Goal: Transaction & Acquisition: Purchase product/service

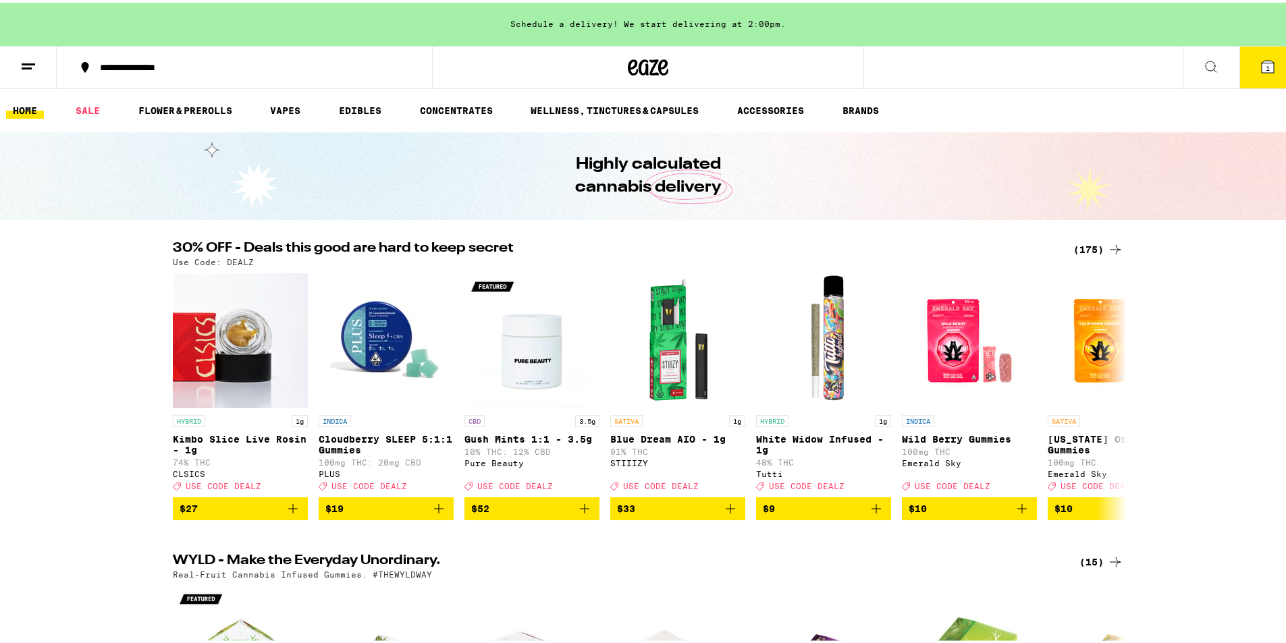
click at [1261, 62] on icon at bounding box center [1267, 64] width 12 height 12
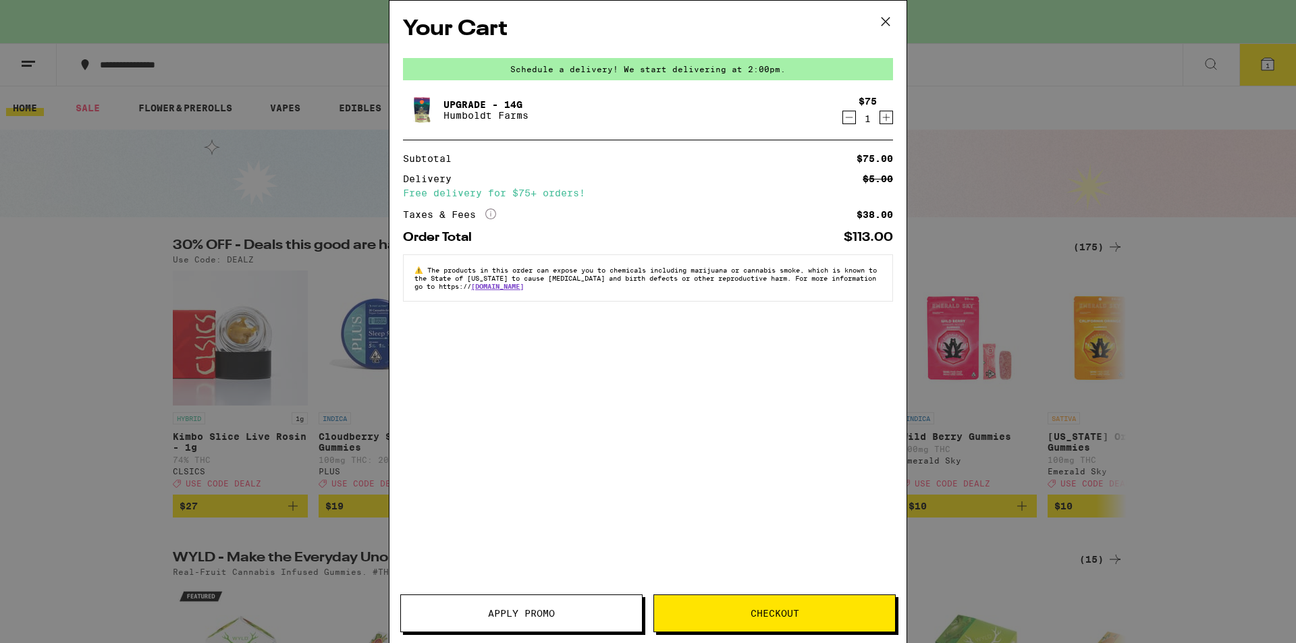
click at [579, 616] on span "Apply Promo" at bounding box center [521, 613] width 241 height 9
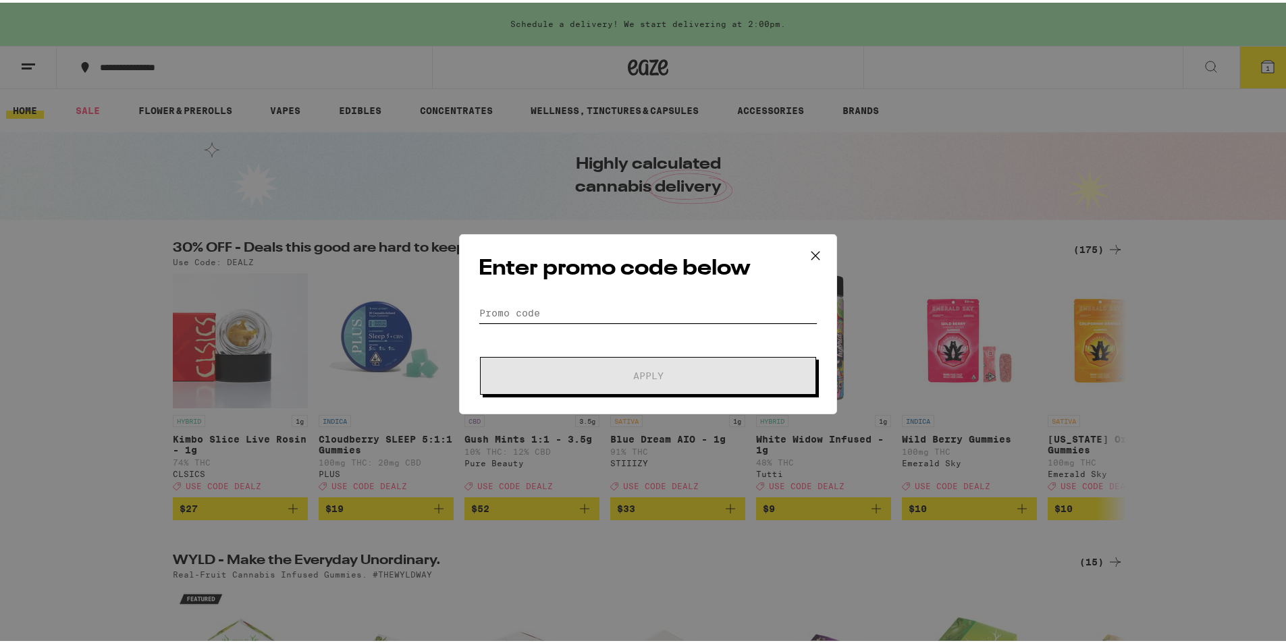
click at [550, 310] on input "Promo Code" at bounding box center [647, 310] width 339 height 20
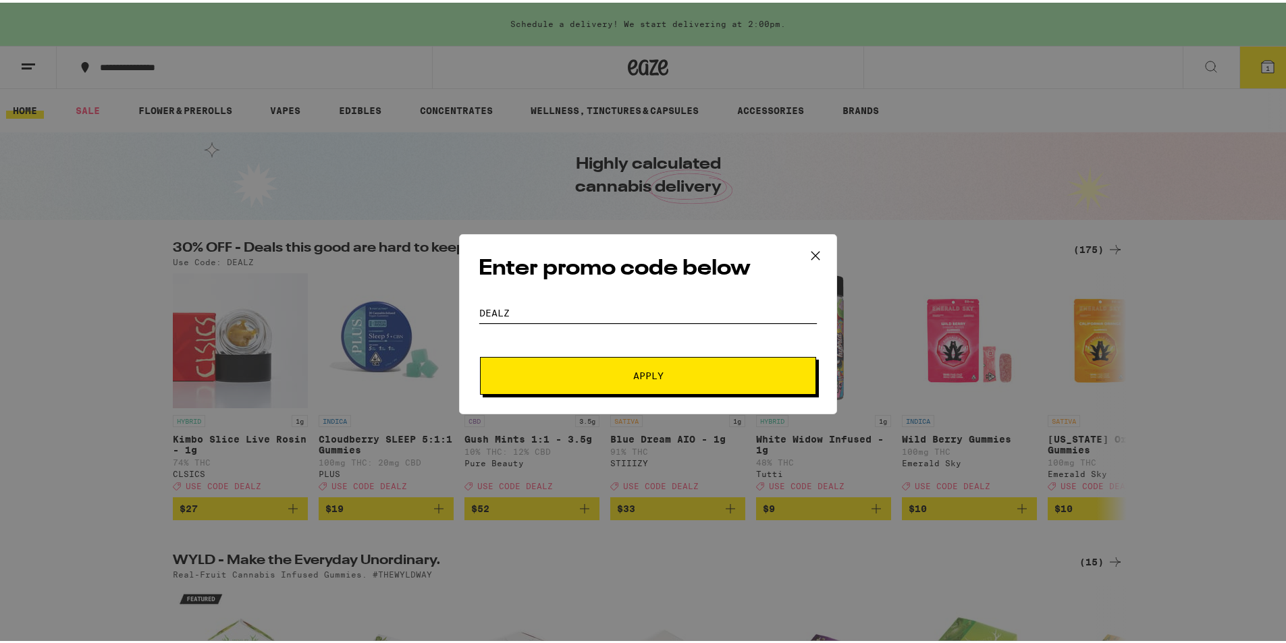
type input "dealz"
click at [591, 374] on span "Apply" at bounding box center [647, 372] width 243 height 9
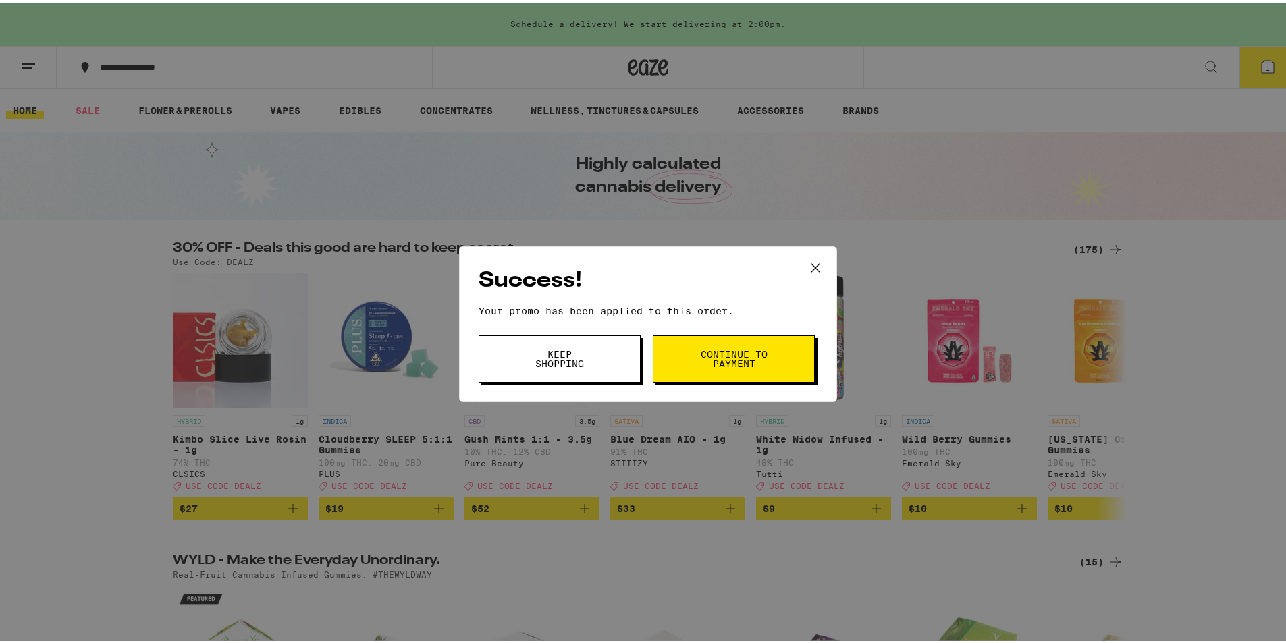
click at [661, 420] on div "Success! Your promo has been applied to this order. Promo Code dealz Keep Shopp…" at bounding box center [648, 321] width 1296 height 643
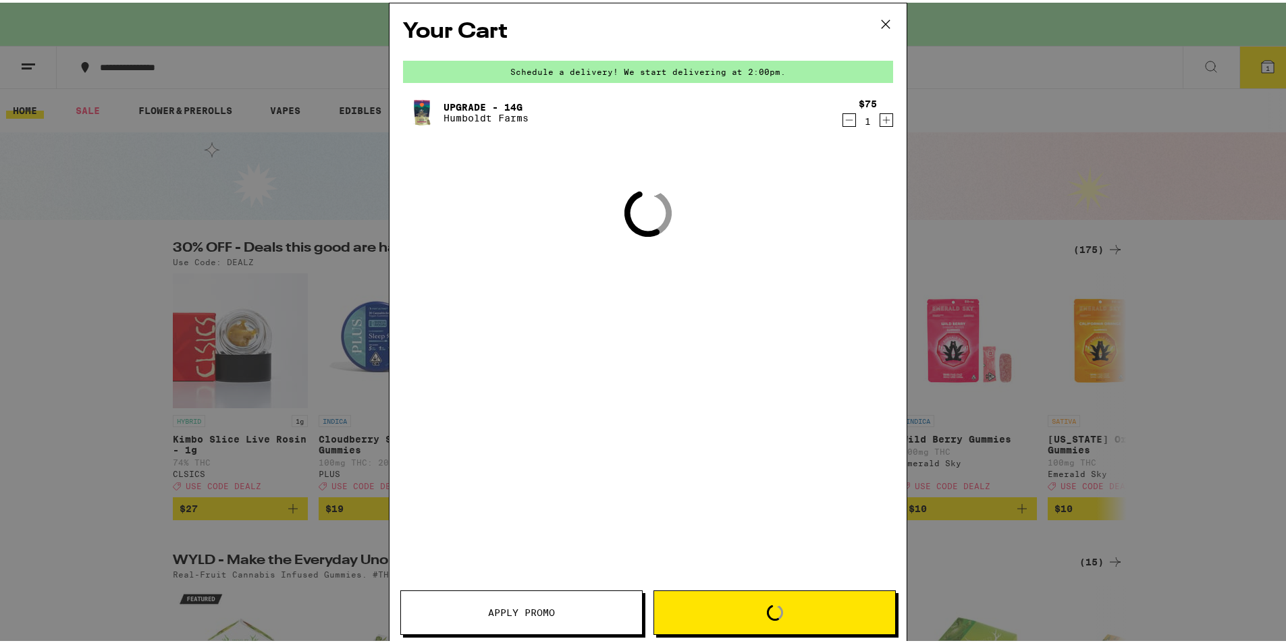
click at [763, 311] on div "Your Cart Schedule a delivery! We start delivering at 2:00pm. Upgrade - 14g Hum…" at bounding box center [648, 321] width 1296 height 643
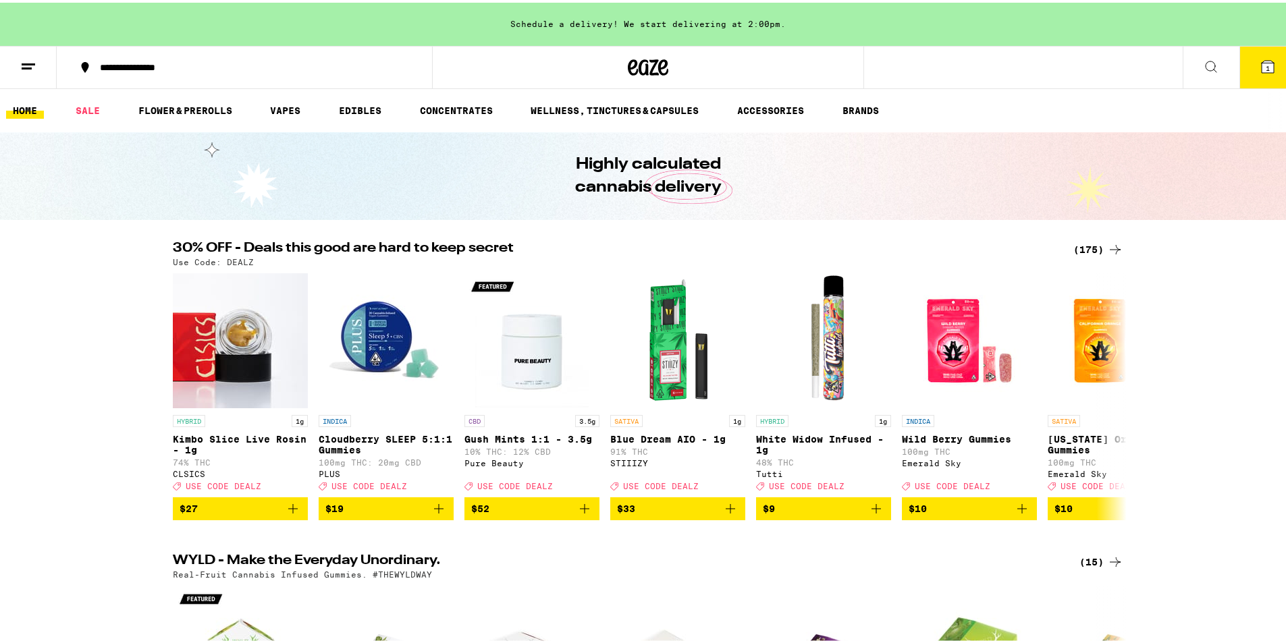
click at [1265, 62] on span "1" at bounding box center [1267, 65] width 4 height 8
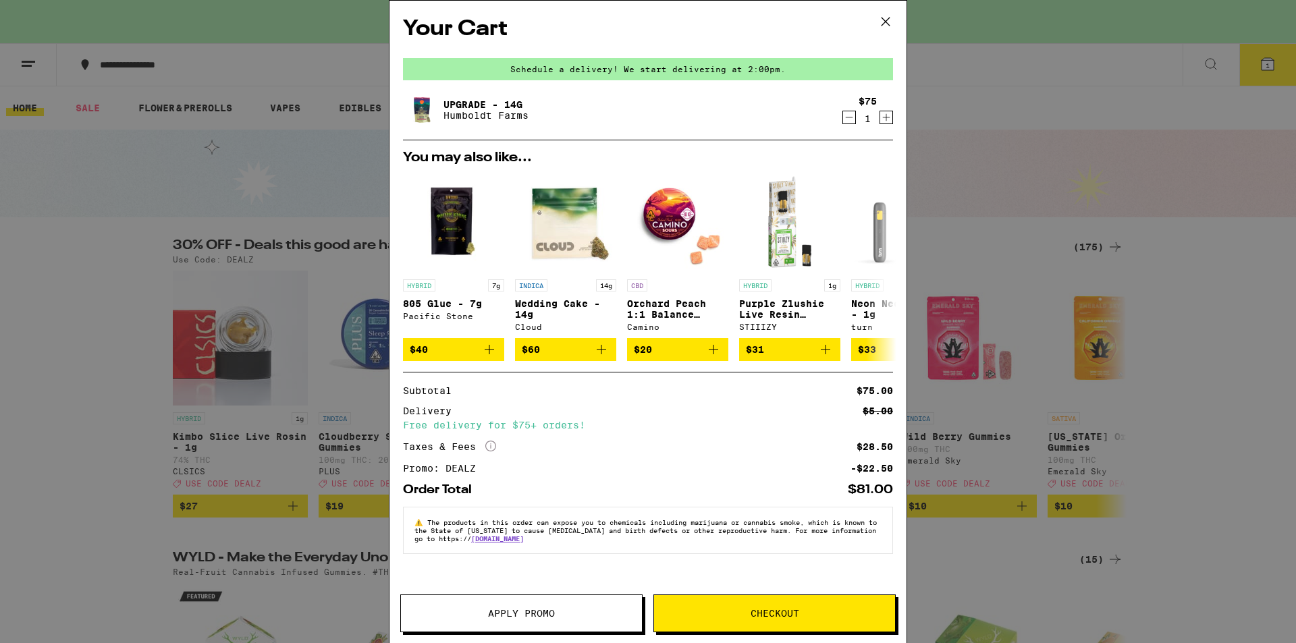
click at [737, 605] on button "Checkout" at bounding box center [774, 614] width 242 height 38
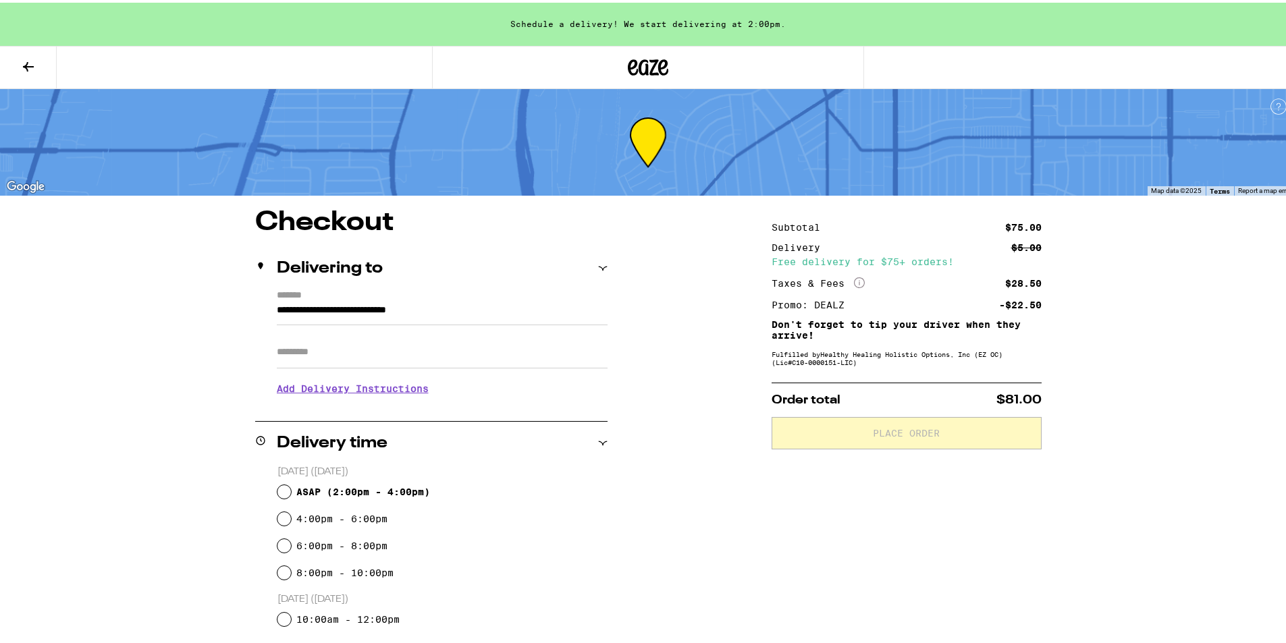
click at [271, 483] on div "[DATE] ([DATE]) ASAP ( 2:00pm - 4:00pm ) 4:00pm - 6:00pm 6:00pm - 8:00pm 8:00pm…" at bounding box center [431, 554] width 352 height 184
click at [284, 491] on input "ASAP ( 2:00pm - 4:00pm )" at bounding box center [283, 489] width 13 height 13
radio input "true"
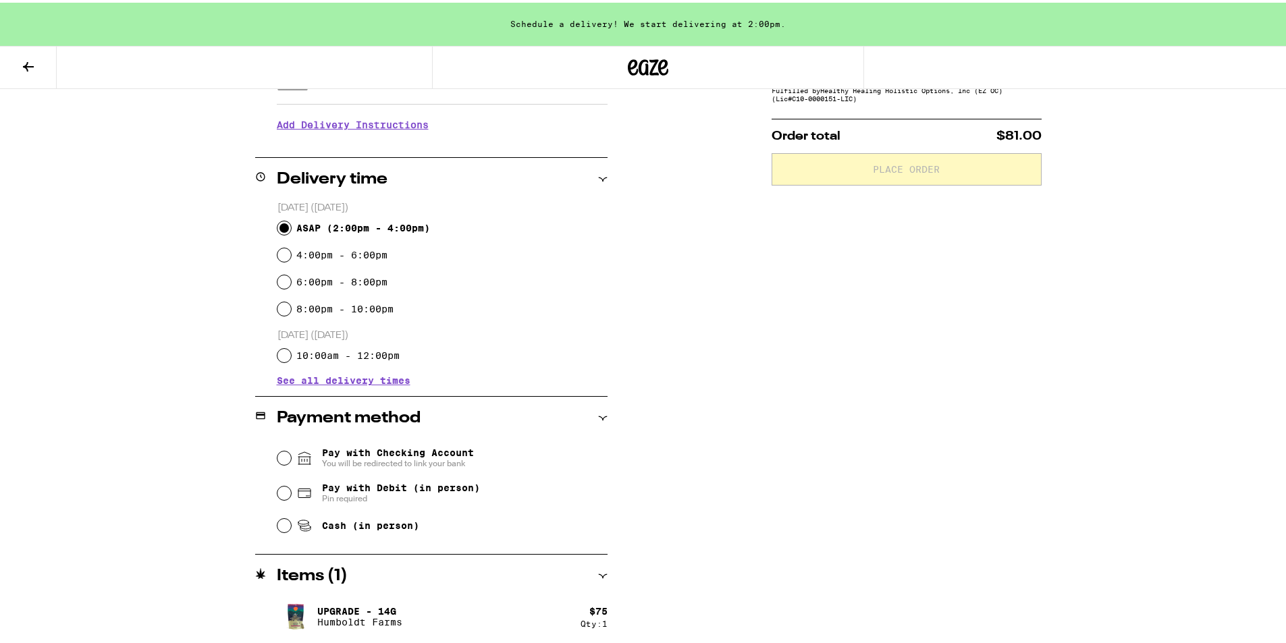
scroll to position [265, 0]
click at [277, 458] on input "Pay with Checking Account You will be redirected to link your bank" at bounding box center [283, 453] width 13 height 13
click at [281, 487] on input "Pay with Debit (in person) Pin required" at bounding box center [283, 489] width 13 height 13
radio input "true"
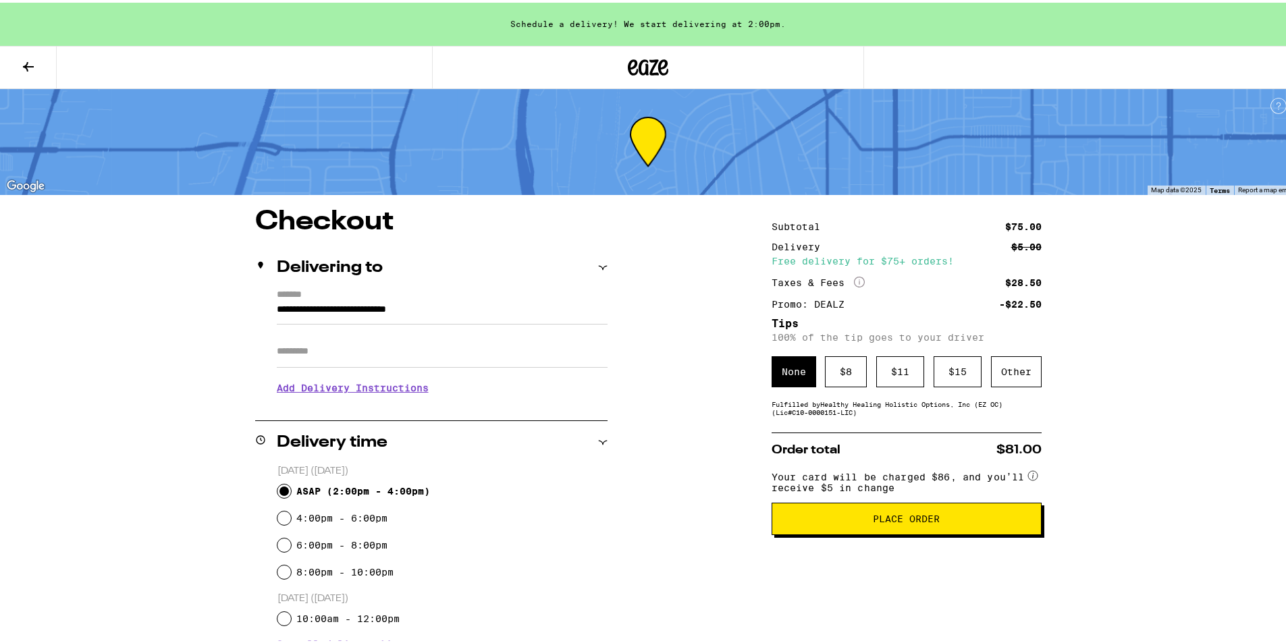
scroll to position [0, 0]
click at [281, 539] on input "6:00pm - 8:00pm" at bounding box center [283, 543] width 13 height 13
radio input "true"
click at [813, 520] on span "Place Order" at bounding box center [906, 516] width 247 height 9
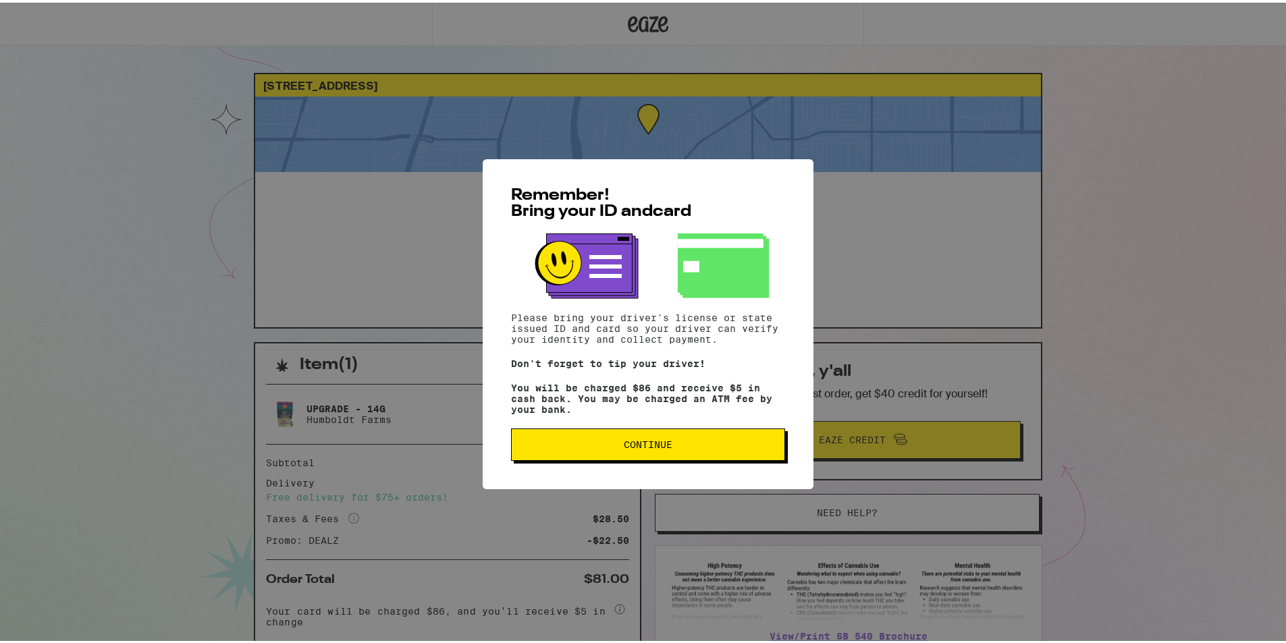
click at [668, 445] on span "Continue" at bounding box center [647, 441] width 251 height 9
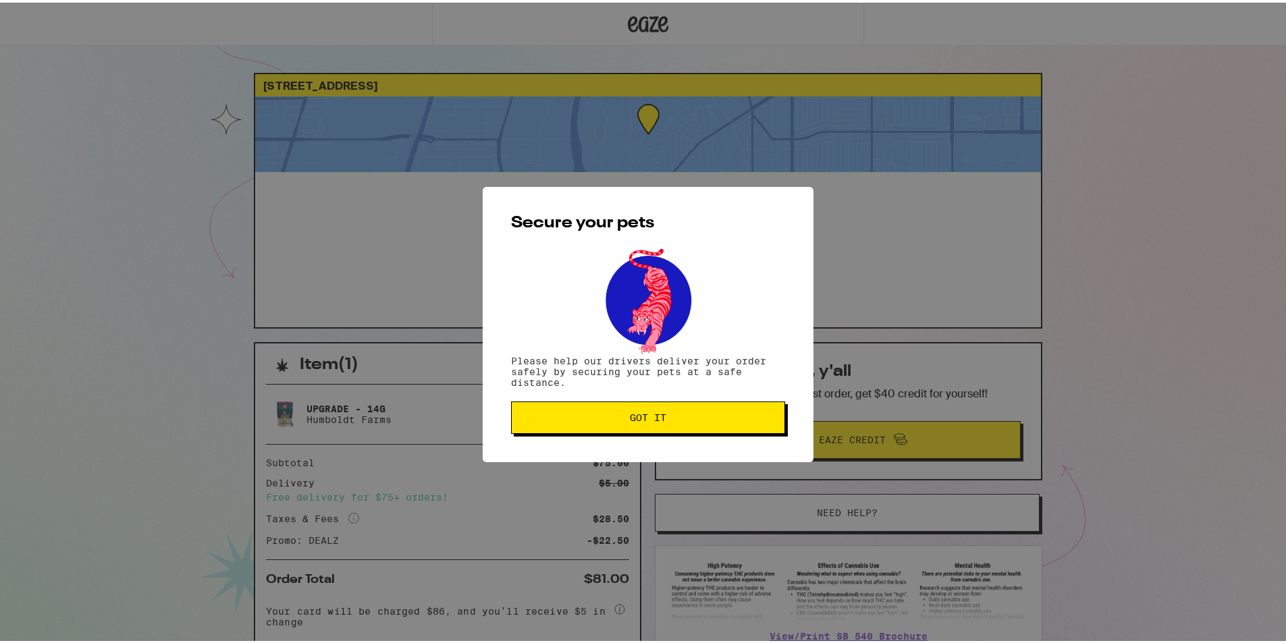
click at [676, 423] on button "Got it" at bounding box center [648, 415] width 274 height 32
